Goal: Find specific page/section: Find specific page/section

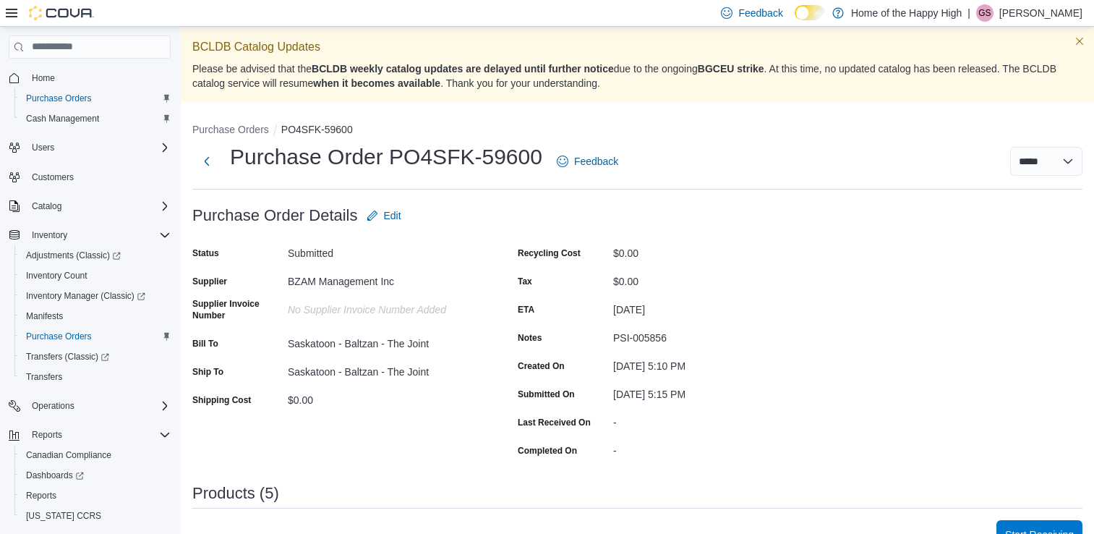
click at [38, 77] on span "Home" at bounding box center [43, 78] width 23 height 12
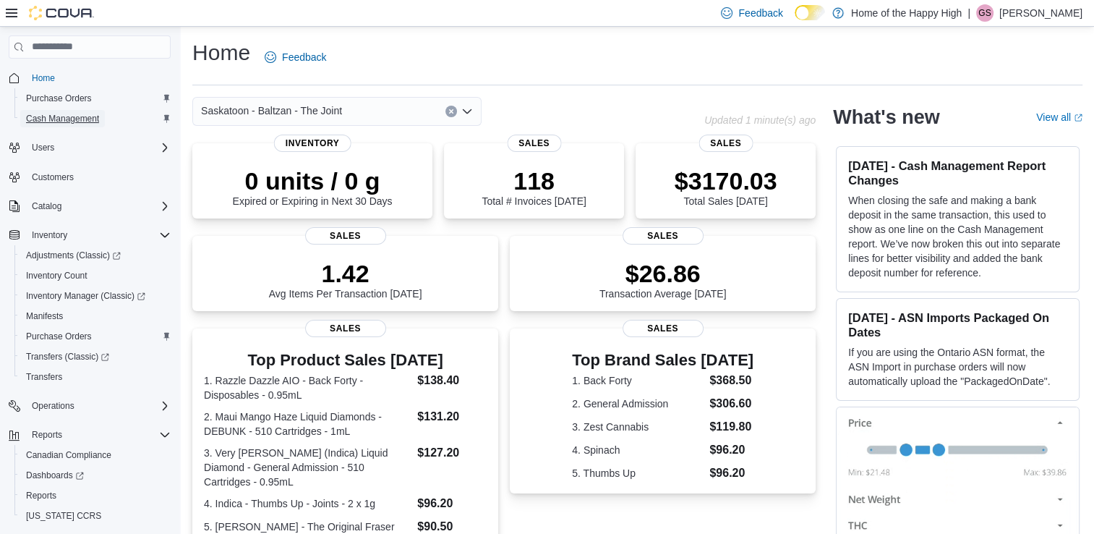
click at [64, 113] on span "Cash Management" at bounding box center [62, 119] width 73 height 12
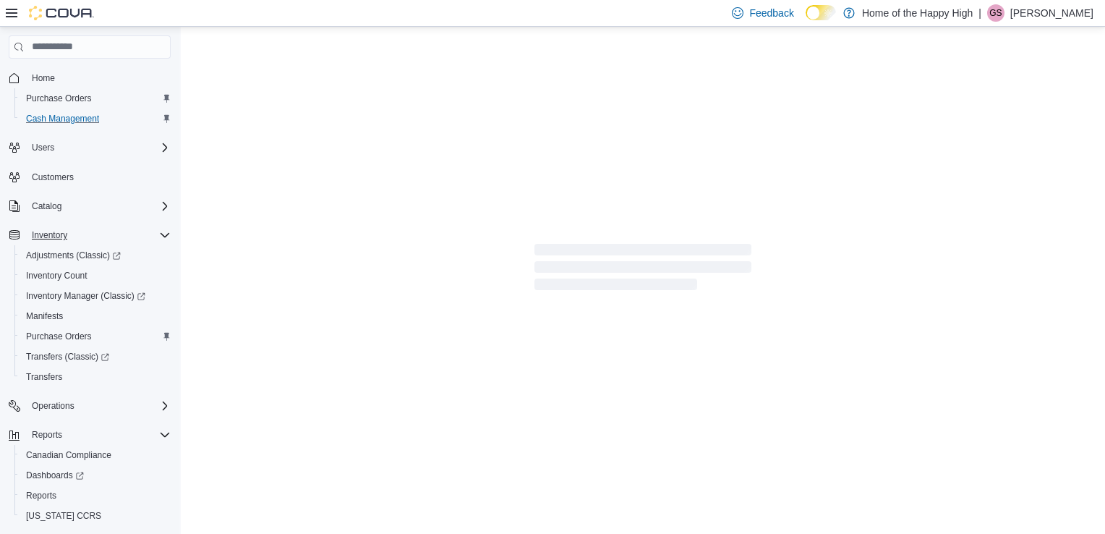
click at [160, 237] on icon "Complex example" at bounding box center [165, 235] width 12 height 12
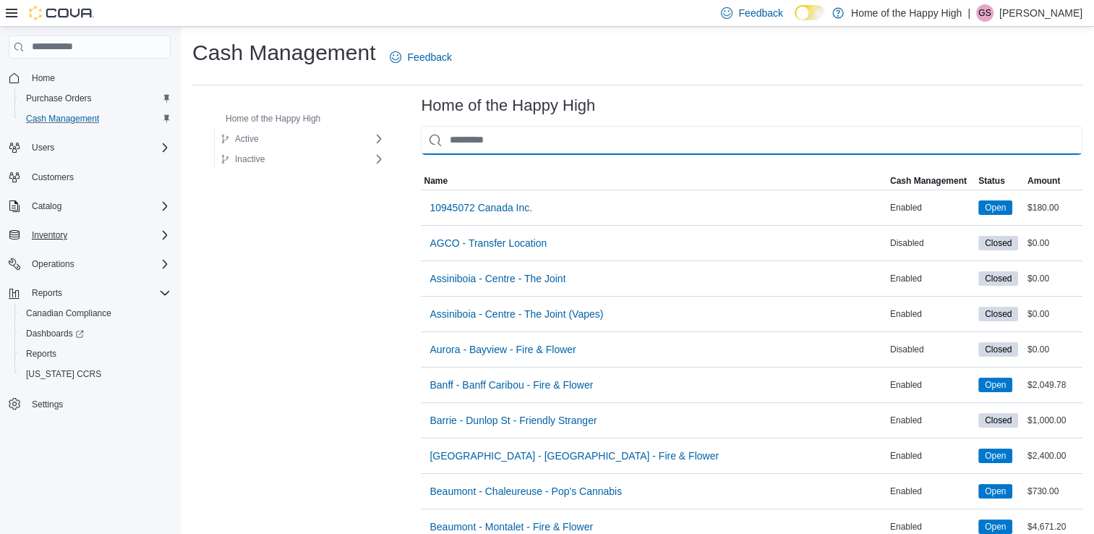
click at [447, 146] on input "This is a search bar. As you type, the results lower in the page will automatic…" at bounding box center [752, 140] width 662 height 29
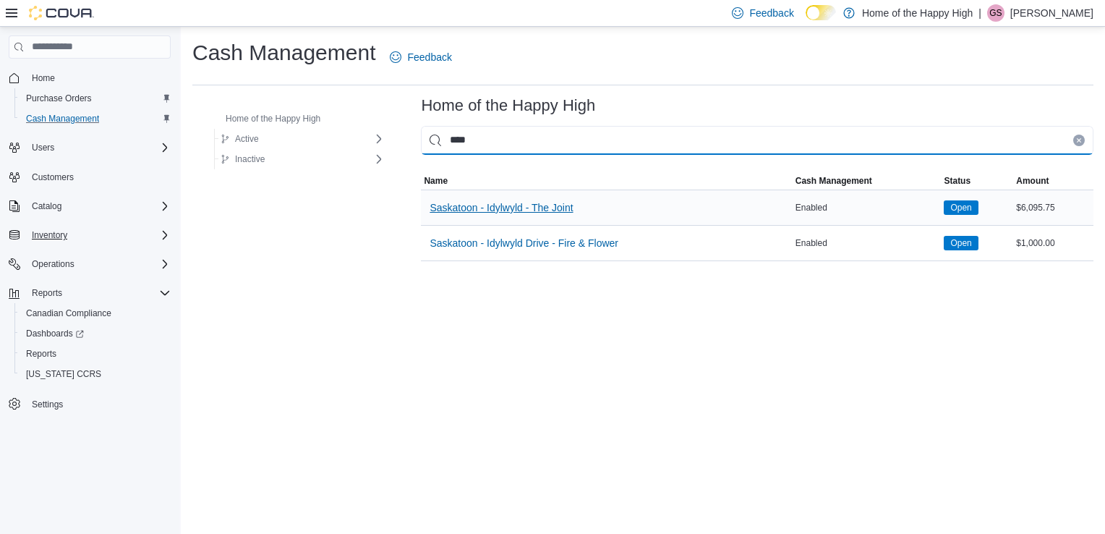
type input "****"
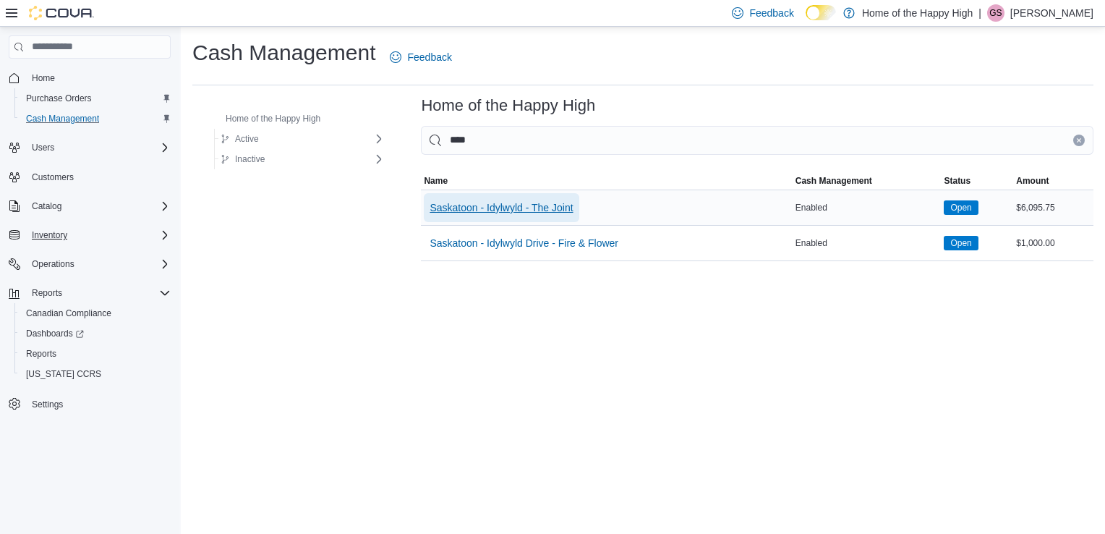
click at [430, 202] on span "Saskatoon - Idylwyld - The Joint" at bounding box center [501, 207] width 143 height 14
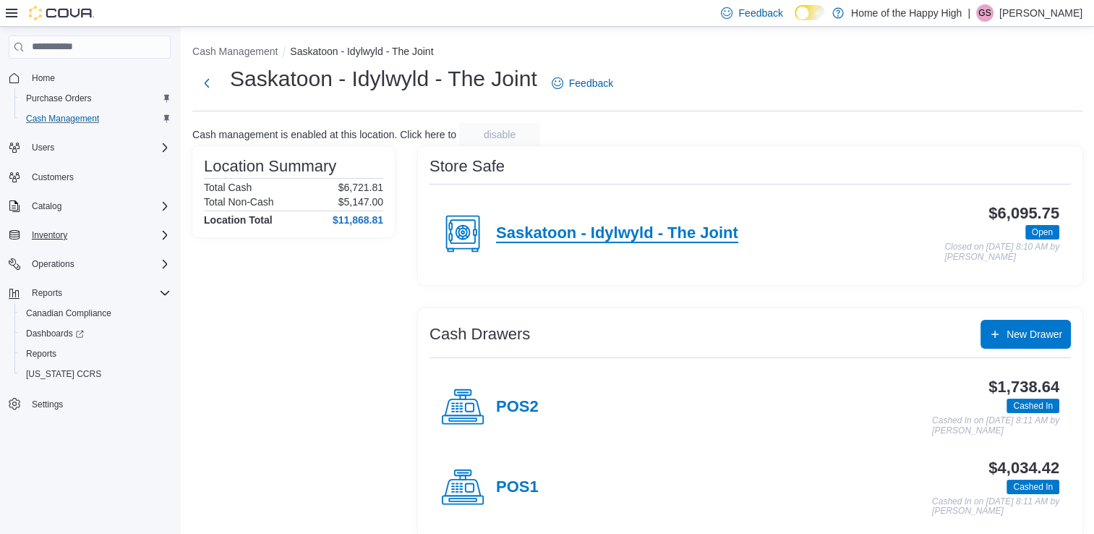
click at [498, 231] on h4 "Saskatoon - Idylwyld - The Joint" at bounding box center [617, 233] width 242 height 19
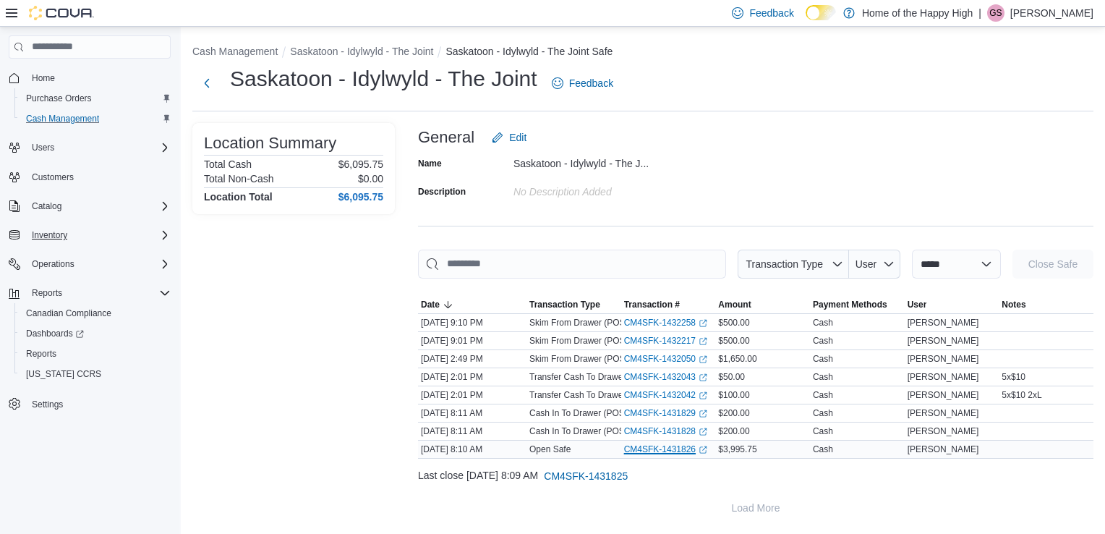
click at [646, 447] on link "CM4SFK-1431826 (opens in a new tab or window)" at bounding box center [665, 449] width 83 height 12
click at [628, 469] on span "CM4SFK-1431825" at bounding box center [586, 476] width 84 height 14
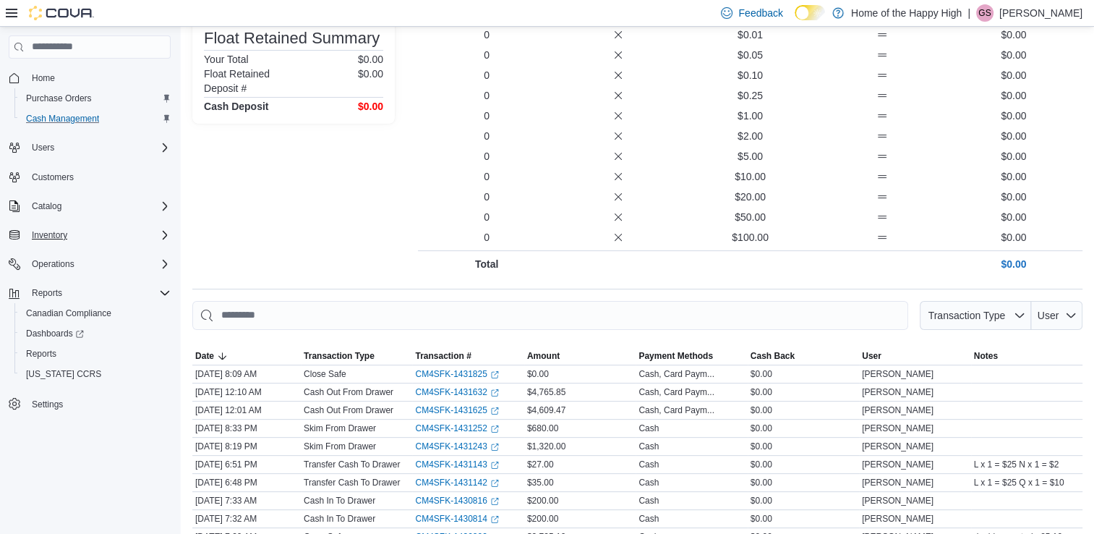
scroll to position [334, 0]
click at [460, 372] on link "CM4SFK-1431825 (opens in a new tab or window)" at bounding box center [456, 373] width 83 height 12
click at [457, 387] on link "CM4SFK-1431632 (opens in a new tab or window)" at bounding box center [456, 392] width 83 height 12
click at [158, 233] on div "Inventory" at bounding box center [98, 234] width 145 height 17
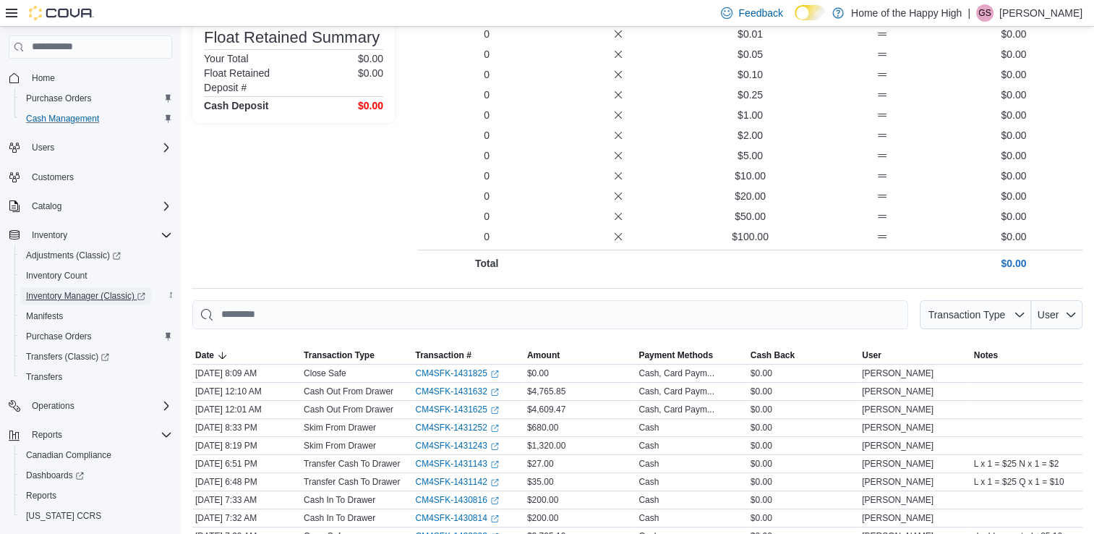
click at [100, 291] on span "Inventory Manager (Classic)" at bounding box center [85, 296] width 119 height 12
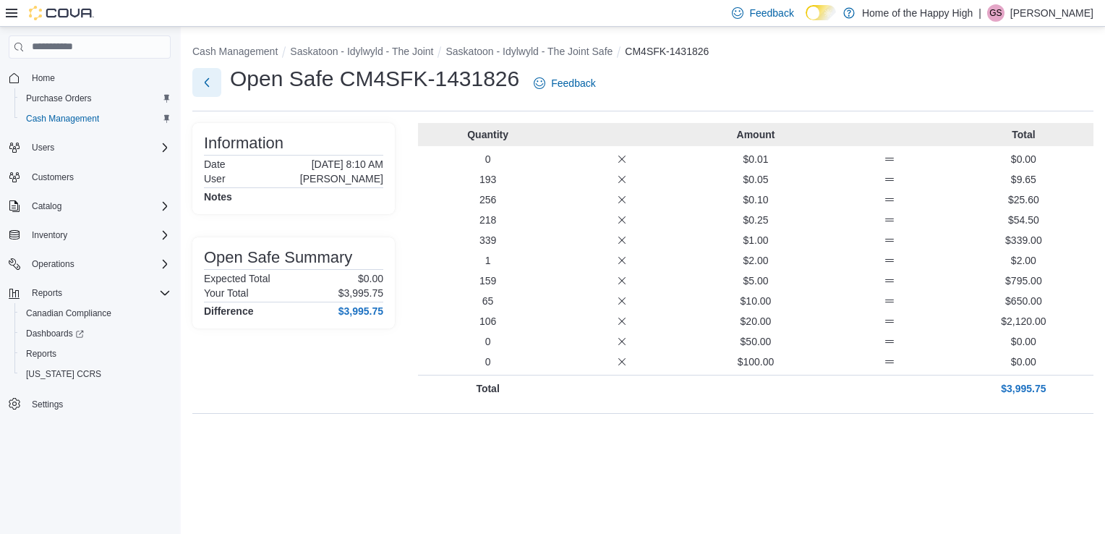
click at [206, 82] on button "Next" at bounding box center [206, 82] width 29 height 29
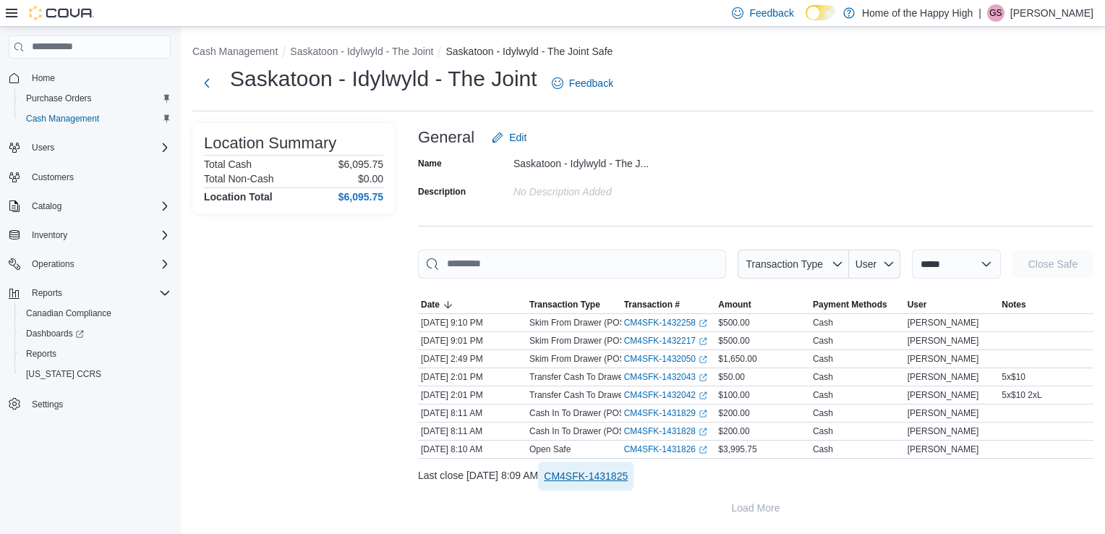
click at [621, 473] on span "CM4SFK-1431825" at bounding box center [586, 476] width 84 height 14
